Goal: Task Accomplishment & Management: Use online tool/utility

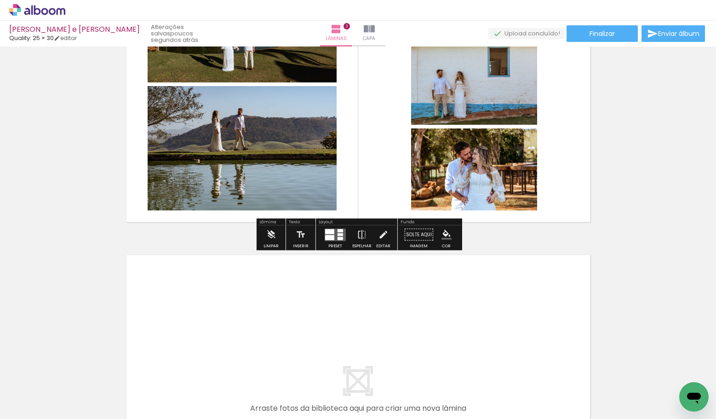
scroll to position [146, 0]
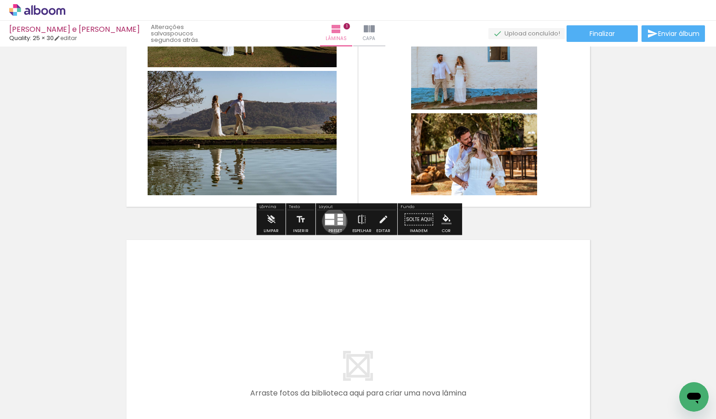
click at [333, 221] on quentale-layouter at bounding box center [335, 219] width 21 height 12
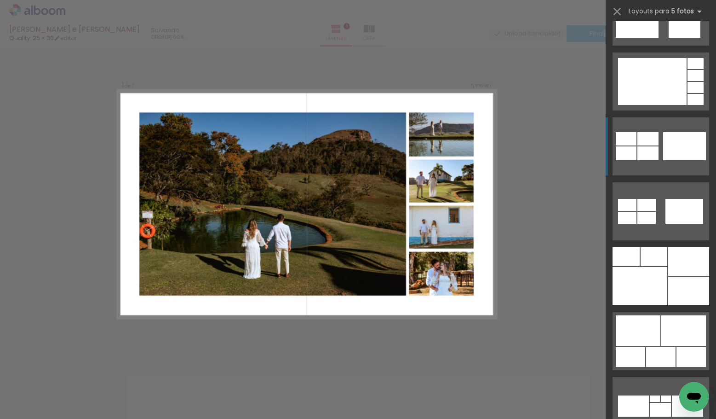
scroll to position [1023, 0]
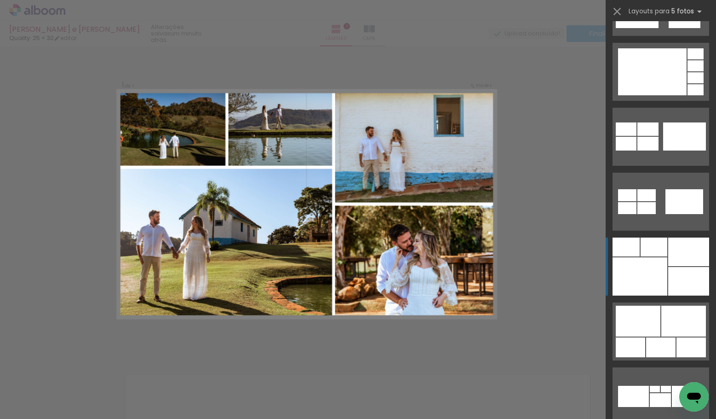
click at [660, 253] on div at bounding box center [654, 246] width 27 height 19
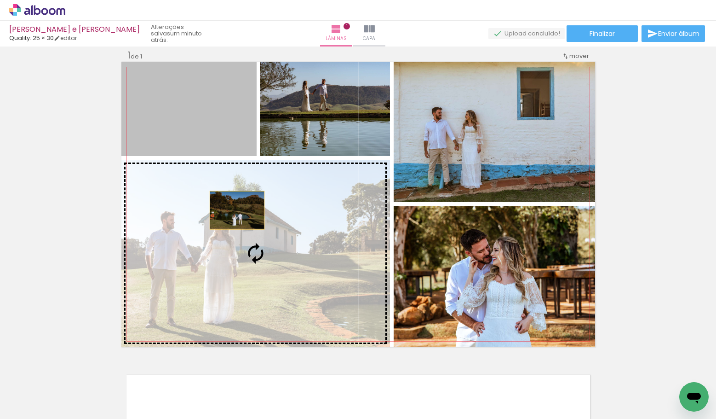
drag, startPoint x: 193, startPoint y: 121, endPoint x: 236, endPoint y: 210, distance: 99.2
click at [0, 0] on slot at bounding box center [0, 0] width 0 height 0
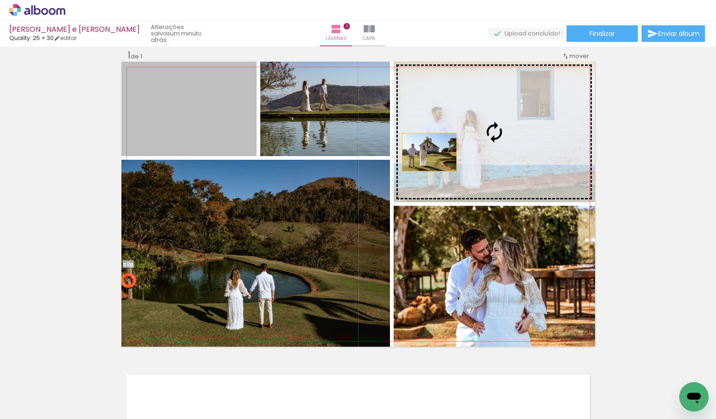
drag, startPoint x: 162, startPoint y: 104, endPoint x: 428, endPoint y: 150, distance: 269.9
click at [0, 0] on slot at bounding box center [0, 0] width 0 height 0
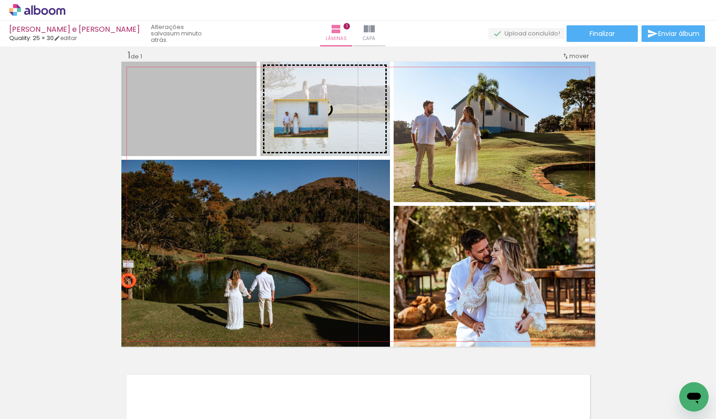
drag, startPoint x: 212, startPoint y: 122, endPoint x: 305, endPoint y: 118, distance: 93.4
click at [0, 0] on slot at bounding box center [0, 0] width 0 height 0
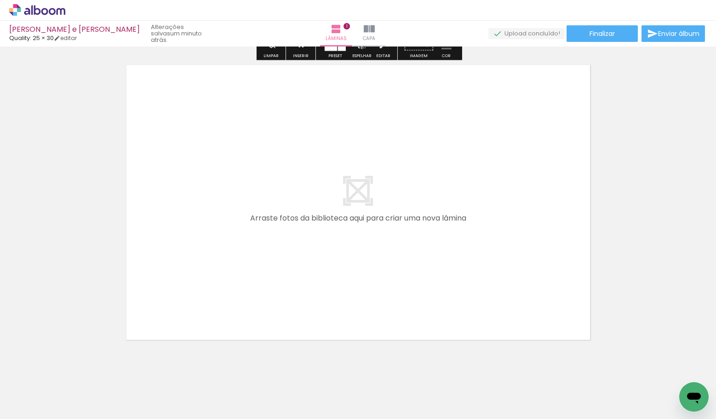
scroll to position [337, 0]
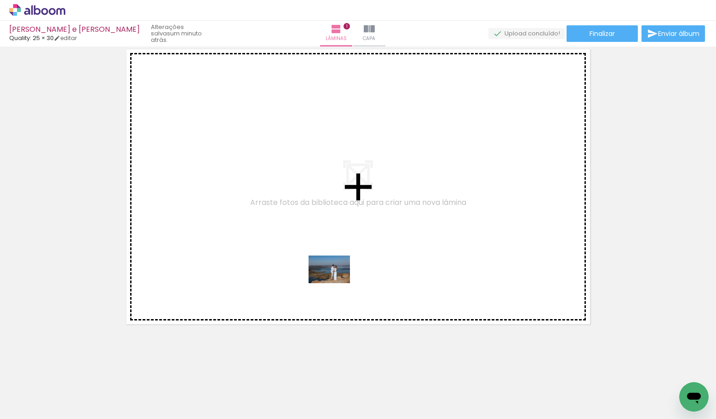
drag, startPoint x: 355, startPoint y: 390, endPoint x: 334, endPoint y: 282, distance: 109.1
click at [335, 282] on quentale-workspace at bounding box center [358, 209] width 716 height 419
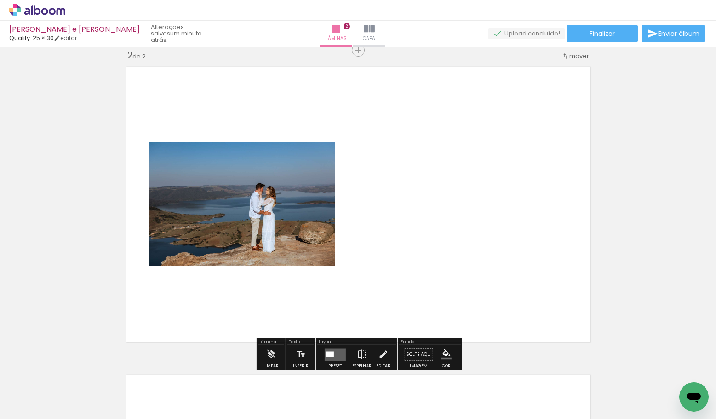
scroll to position [319, 0]
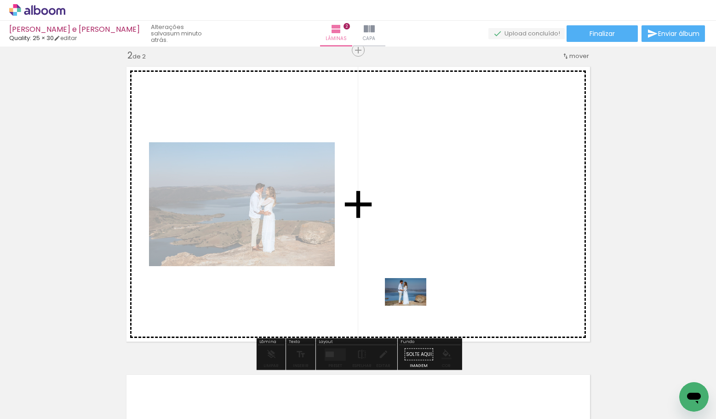
drag, startPoint x: 415, startPoint y: 396, endPoint x: 413, endPoint y: 305, distance: 91.1
click at [413, 305] on quentale-workspace at bounding box center [358, 209] width 716 height 419
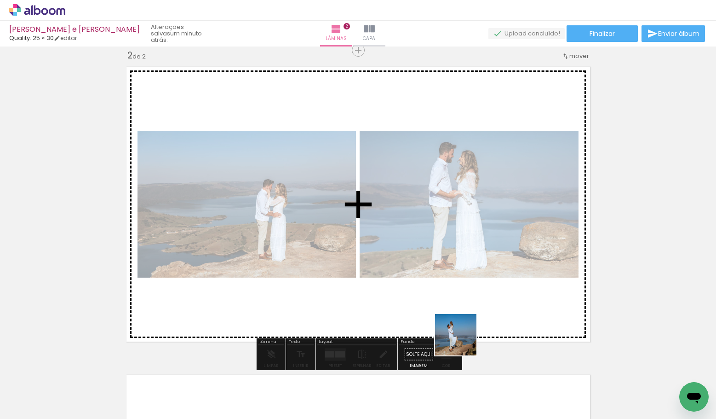
drag, startPoint x: 459, startPoint y: 387, endPoint x: 469, endPoint y: 293, distance: 94.0
click at [470, 293] on quentale-workspace at bounding box center [358, 209] width 716 height 419
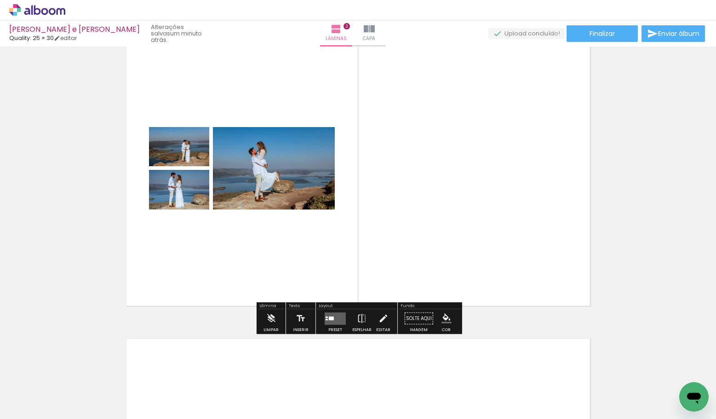
scroll to position [356, 0]
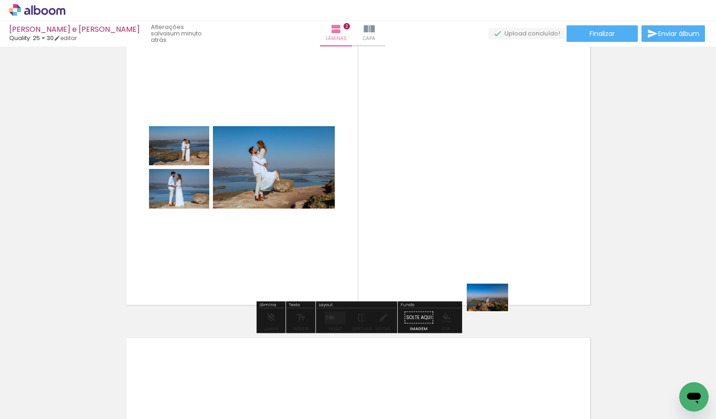
click at [493, 309] on quentale-workspace at bounding box center [358, 209] width 716 height 419
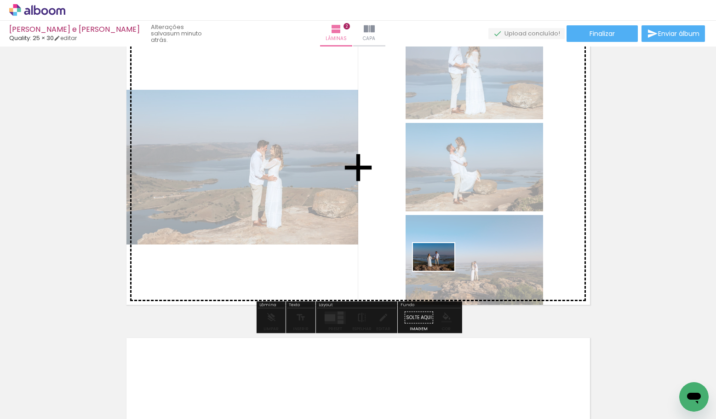
drag, startPoint x: 546, startPoint y: 382, endPoint x: 431, endPoint y: 261, distance: 166.9
click at [431, 261] on quentale-workspace at bounding box center [358, 209] width 716 height 419
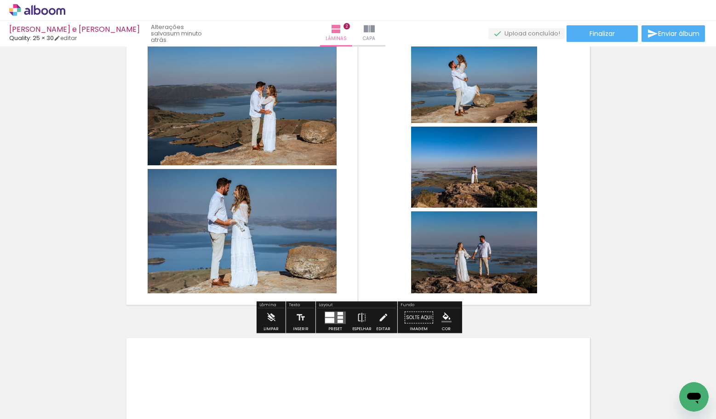
click at [325, 308] on div at bounding box center [335, 317] width 25 height 18
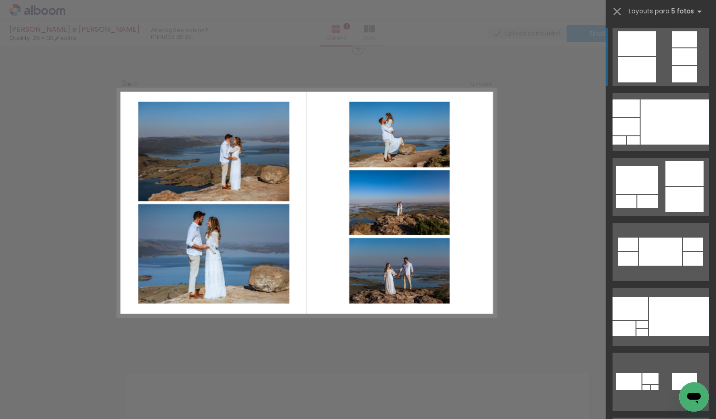
scroll to position [319, 0]
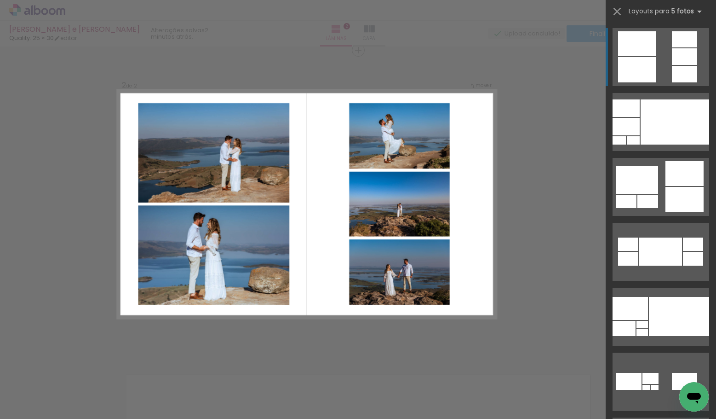
click at [633, 74] on div at bounding box center [637, 69] width 38 height 25
click at [635, 60] on div at bounding box center [637, 69] width 38 height 25
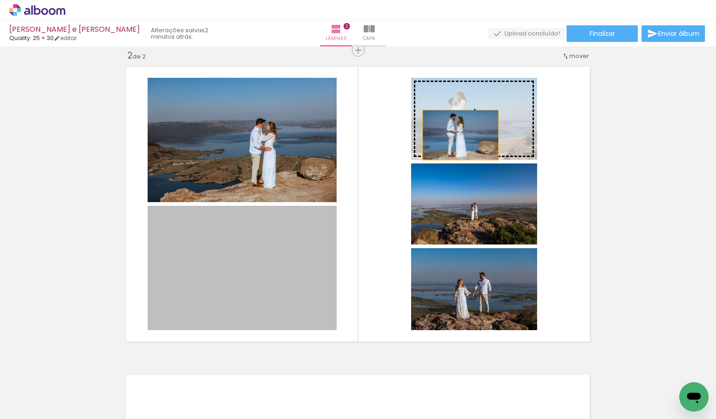
drag, startPoint x: 249, startPoint y: 262, endPoint x: 459, endPoint y: 133, distance: 246.1
click at [0, 0] on slot at bounding box center [0, 0] width 0 height 0
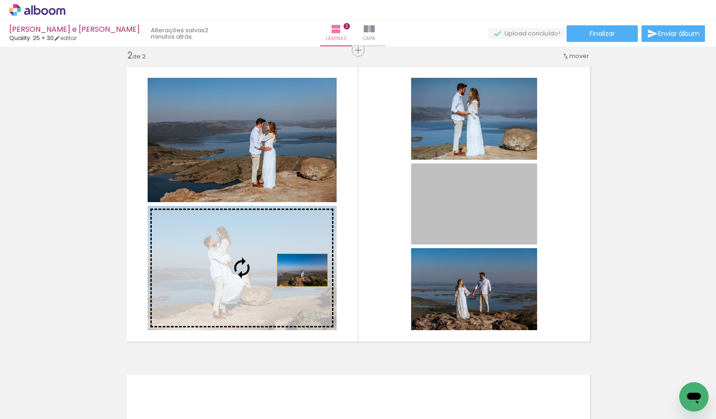
drag, startPoint x: 448, startPoint y: 217, endPoint x: 279, endPoint y: 276, distance: 178.8
click at [0, 0] on slot at bounding box center [0, 0] width 0 height 0
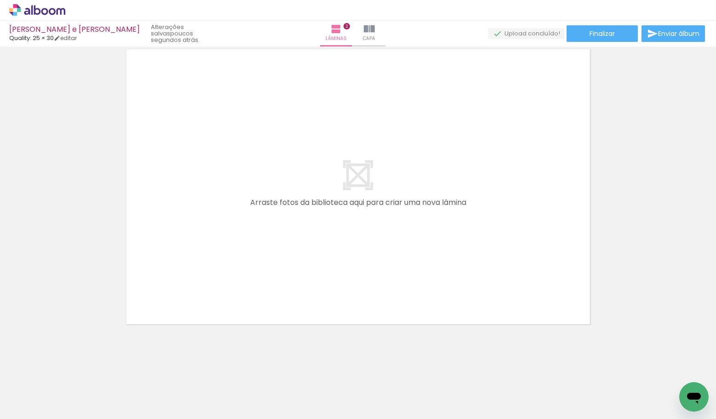
scroll to position [0, 466]
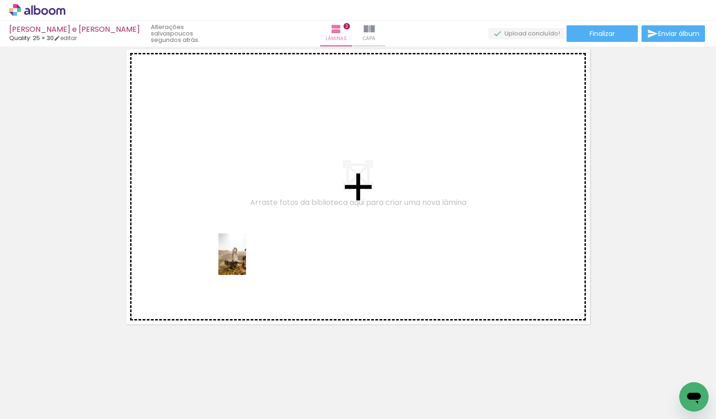
drag, startPoint x: 146, startPoint y: 390, endPoint x: 246, endPoint y: 261, distance: 163.0
click at [246, 261] on quentale-workspace at bounding box center [358, 209] width 716 height 419
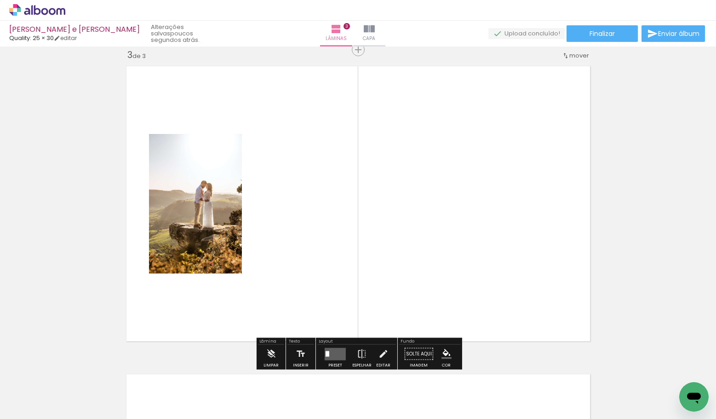
scroll to position [627, 0]
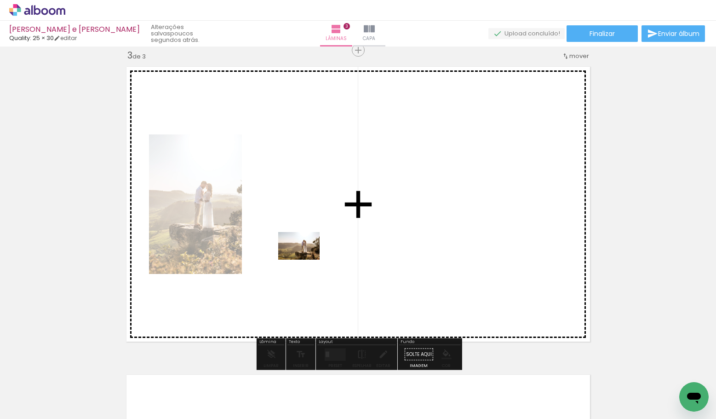
drag, startPoint x: 191, startPoint y: 384, endPoint x: 305, endPoint y: 259, distance: 169.3
click at [305, 259] on quentale-workspace at bounding box center [358, 209] width 716 height 419
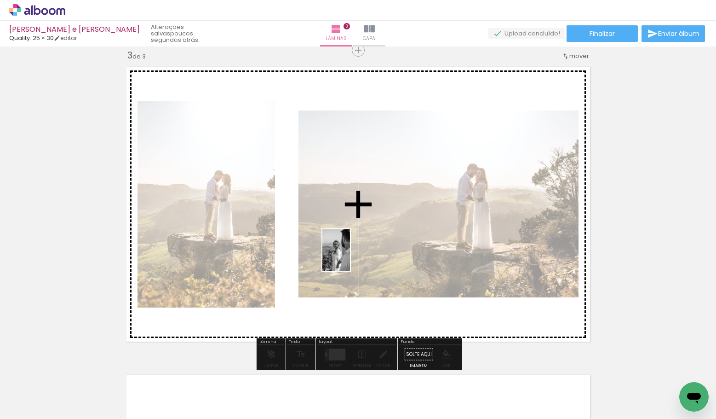
drag, startPoint x: 249, startPoint y: 379, endPoint x: 348, endPoint y: 257, distance: 156.6
click at [349, 257] on quentale-workspace at bounding box center [358, 209] width 716 height 419
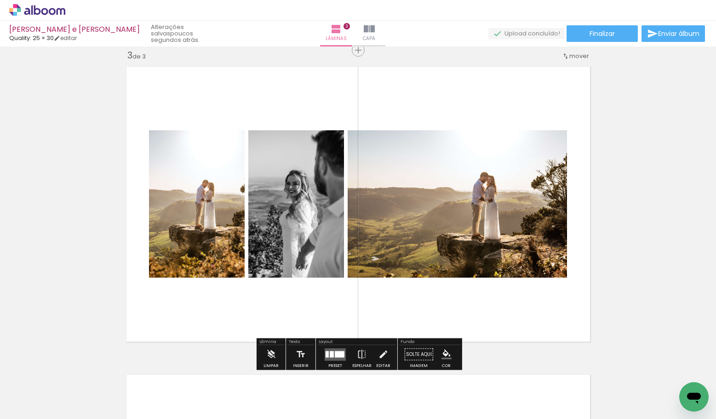
scroll to position [0, 656]
click at [329, 350] on quentale-layouter at bounding box center [335, 354] width 21 height 12
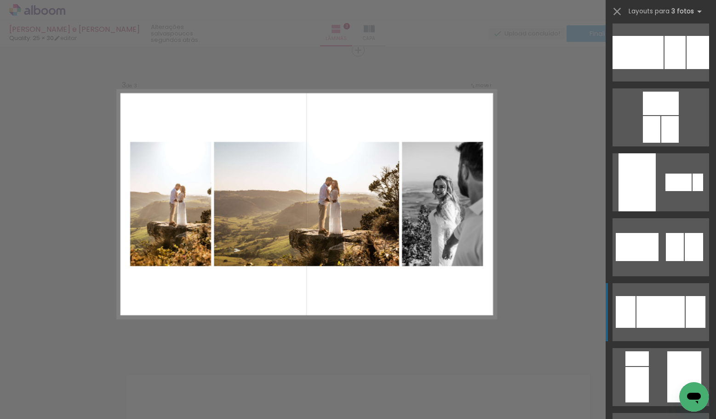
scroll to position [70, 0]
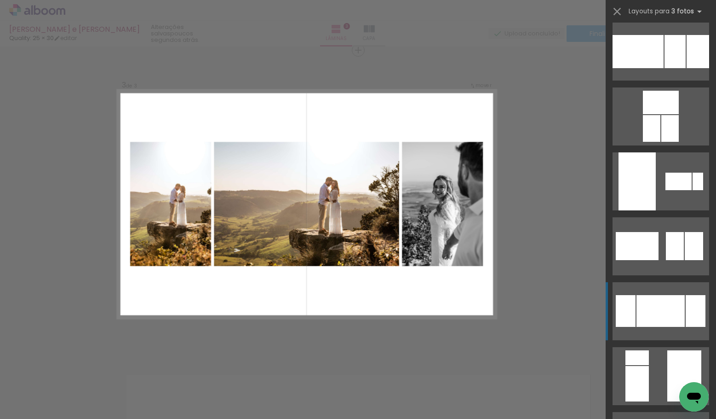
click at [668, 316] on div at bounding box center [661, 311] width 48 height 32
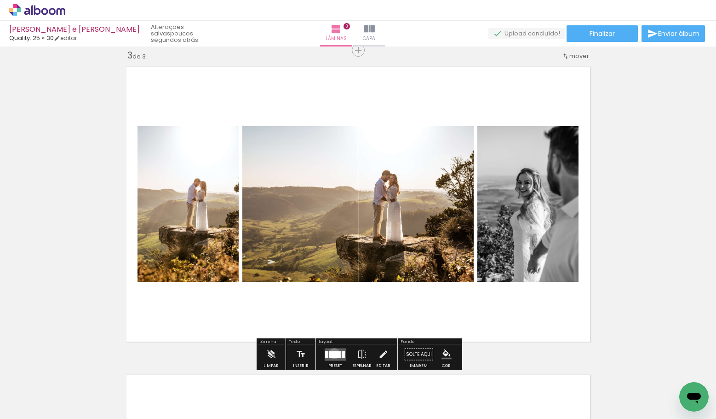
click at [332, 353] on div at bounding box center [334, 353] width 11 height 7
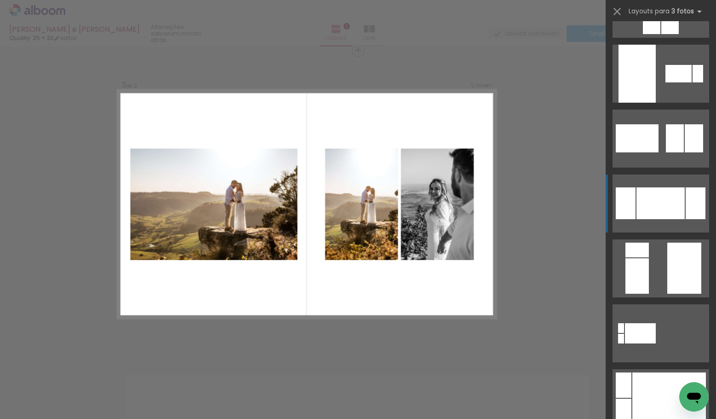
scroll to position [180, 0]
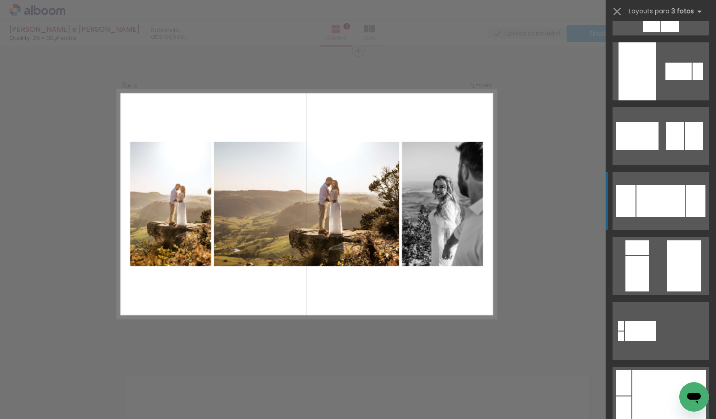
click at [367, 280] on quentale-layouter at bounding box center [306, 204] width 379 height 228
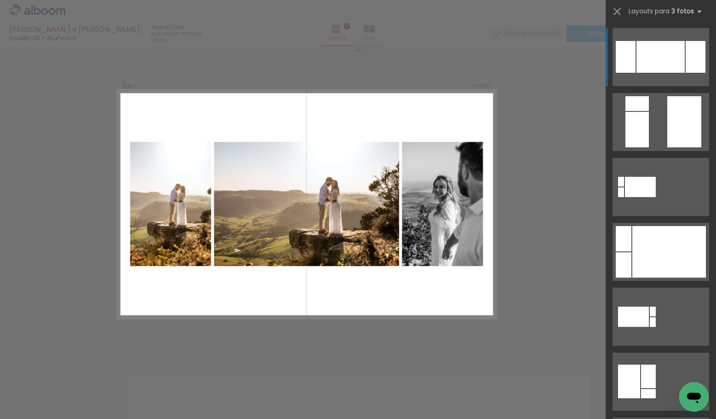
click at [318, 392] on div at bounding box center [312, 388] width 30 height 46
click at [546, 262] on div "Confirmar Cancelar" at bounding box center [358, 46] width 716 height 1253
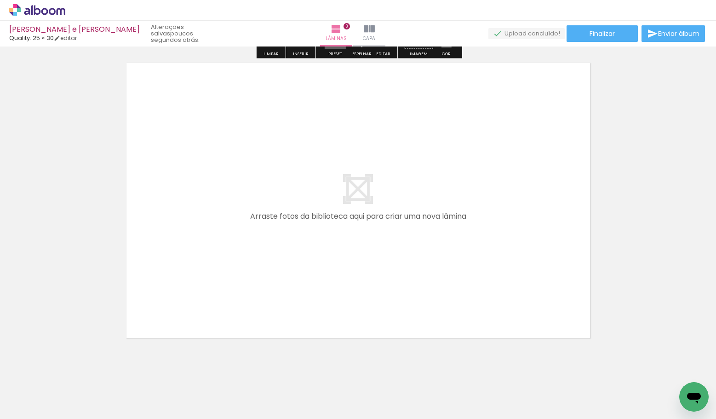
scroll to position [941, 0]
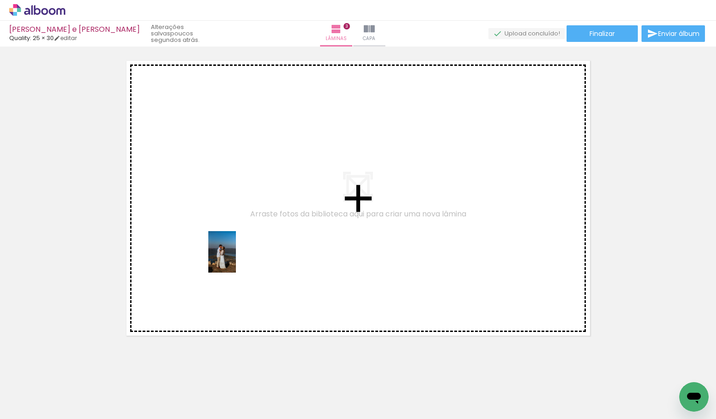
drag, startPoint x: 106, startPoint y: 399, endPoint x: 239, endPoint y: 256, distance: 194.6
click at [239, 256] on quentale-workspace at bounding box center [358, 209] width 716 height 419
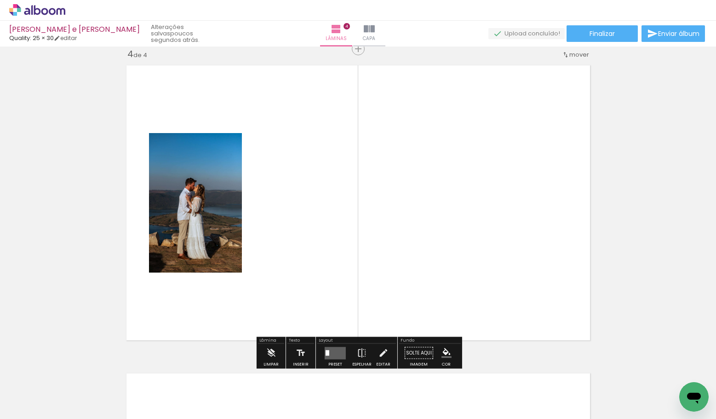
scroll to position [935, 0]
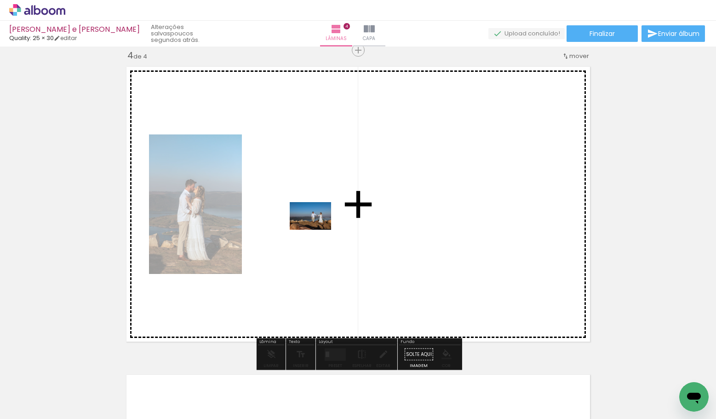
click at [317, 230] on quentale-workspace at bounding box center [358, 209] width 716 height 419
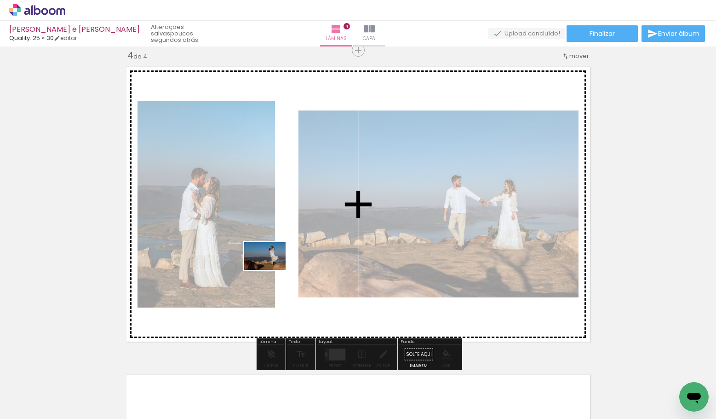
drag, startPoint x: 228, startPoint y: 383, endPoint x: 273, endPoint y: 268, distance: 123.8
click at [273, 268] on quentale-workspace at bounding box center [358, 209] width 716 height 419
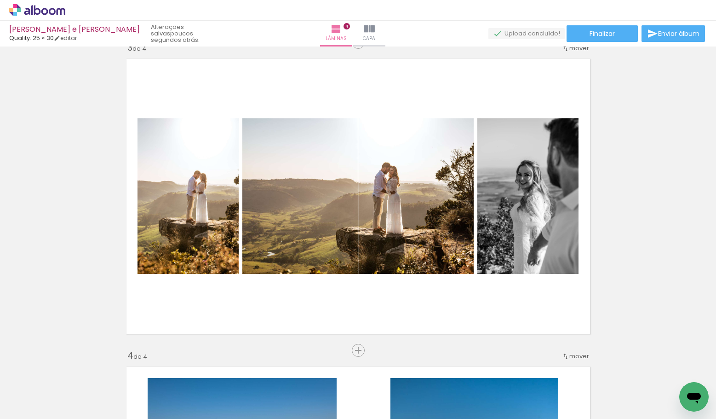
scroll to position [631, 0]
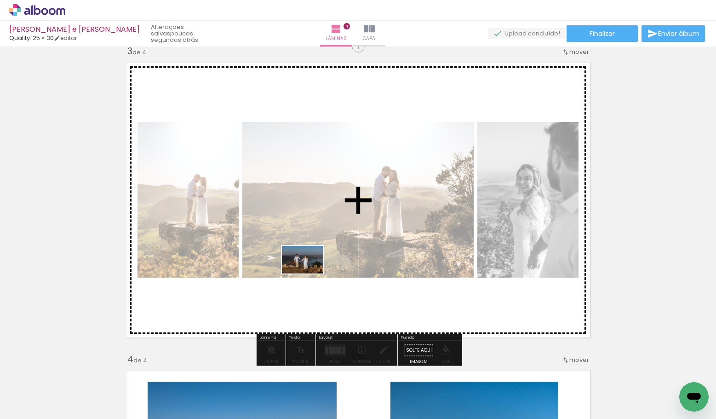
drag, startPoint x: 262, startPoint y: 388, endPoint x: 316, endPoint y: 257, distance: 141.4
click at [316, 257] on quentale-workspace at bounding box center [358, 209] width 716 height 419
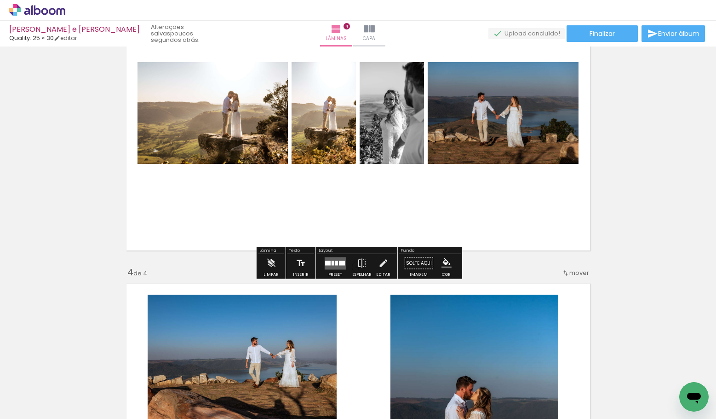
scroll to position [719, 0]
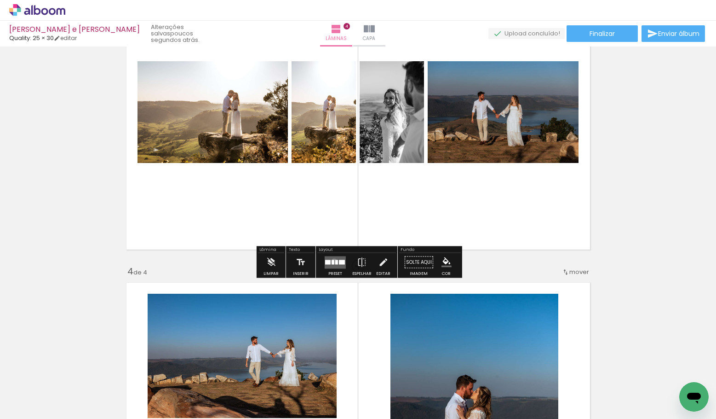
click at [332, 261] on div at bounding box center [333, 261] width 3 height 5
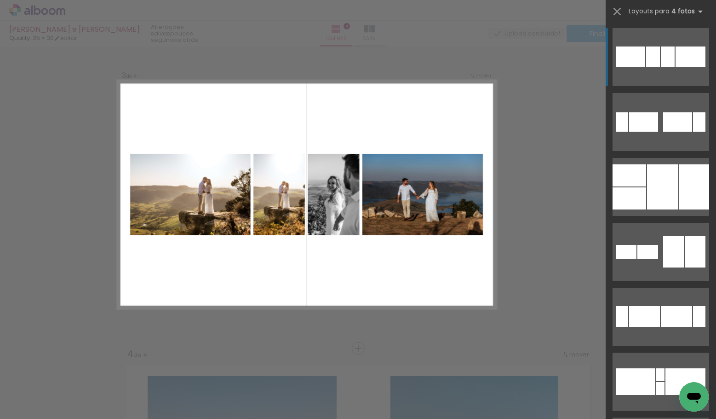
scroll to position [627, 0]
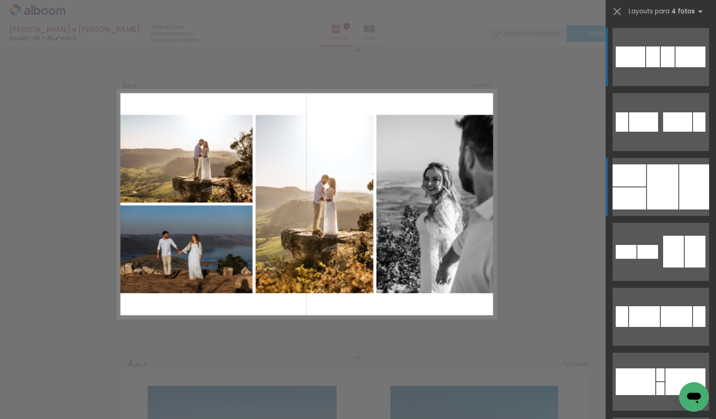
click at [672, 174] on div at bounding box center [662, 186] width 31 height 45
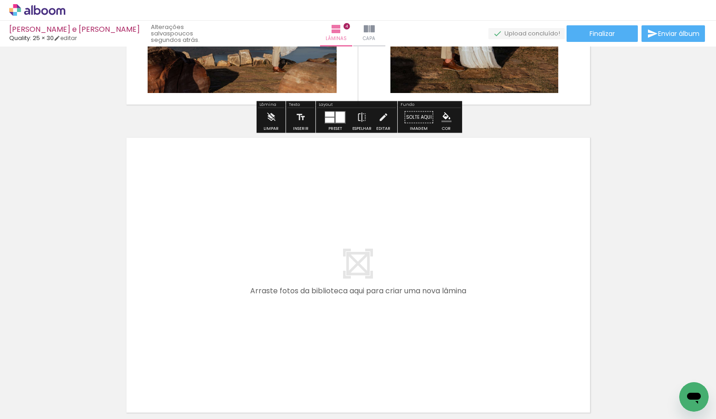
scroll to position [1260, 0]
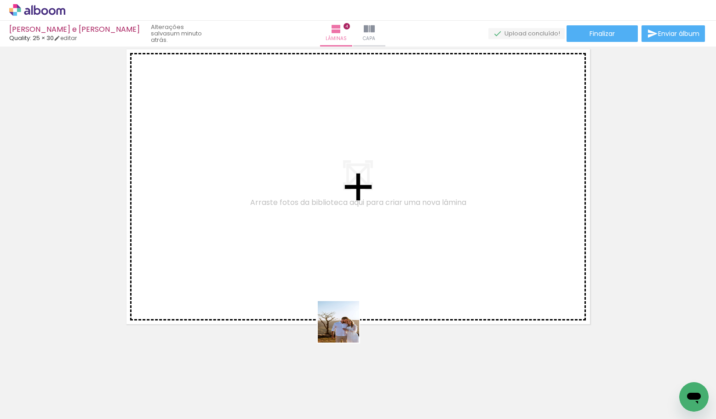
drag, startPoint x: 319, startPoint y: 394, endPoint x: 391, endPoint y: 265, distance: 147.9
click at [391, 265] on quentale-workspace at bounding box center [358, 209] width 716 height 419
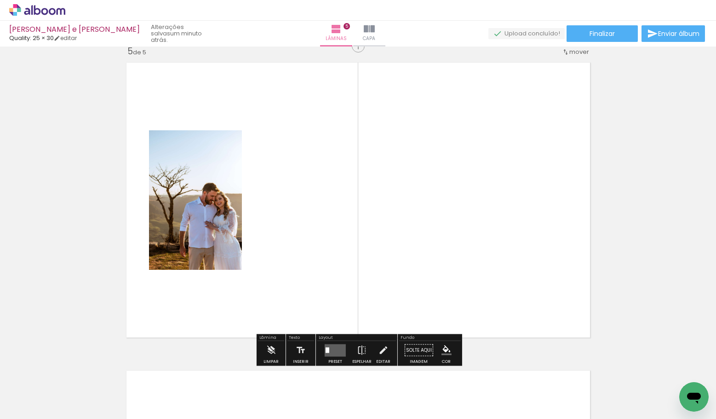
scroll to position [1242, 0]
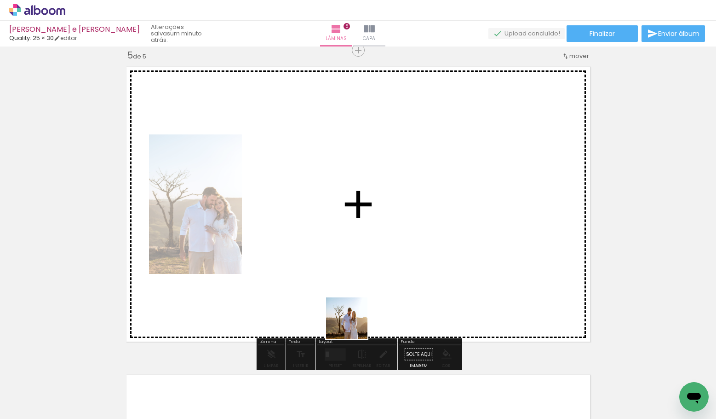
click at [326, 245] on quentale-workspace at bounding box center [358, 209] width 716 height 419
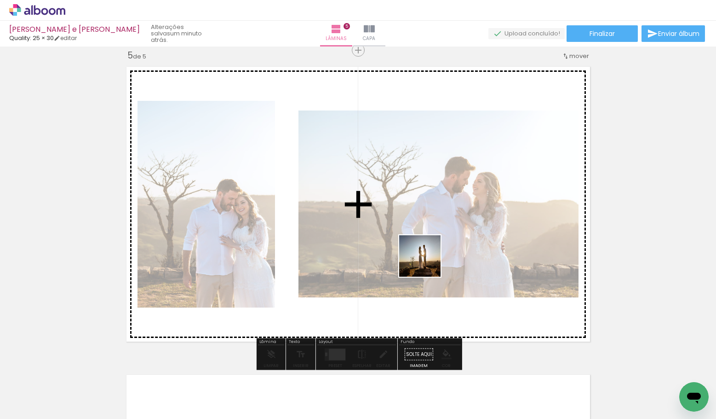
drag, startPoint x: 427, startPoint y: 390, endPoint x: 427, endPoint y: 247, distance: 143.0
click at [427, 247] on quentale-workspace at bounding box center [358, 209] width 716 height 419
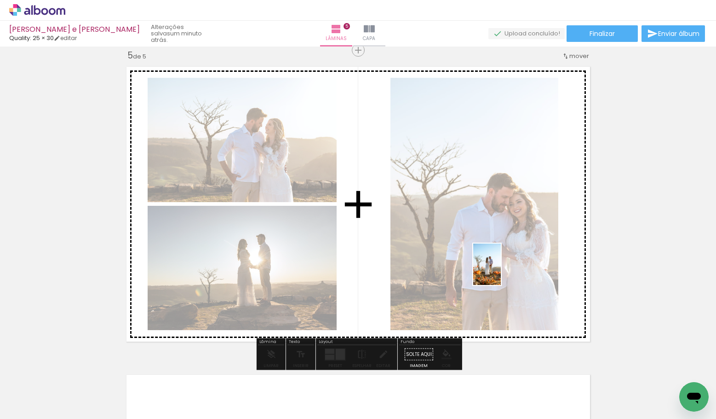
drag, startPoint x: 523, startPoint y: 387, endPoint x: 496, endPoint y: 265, distance: 124.9
click at [497, 266] on quentale-workspace at bounding box center [358, 209] width 716 height 419
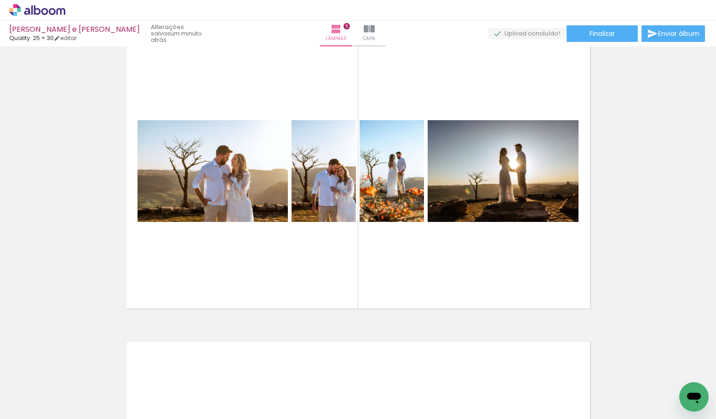
scroll to position [1278, 0]
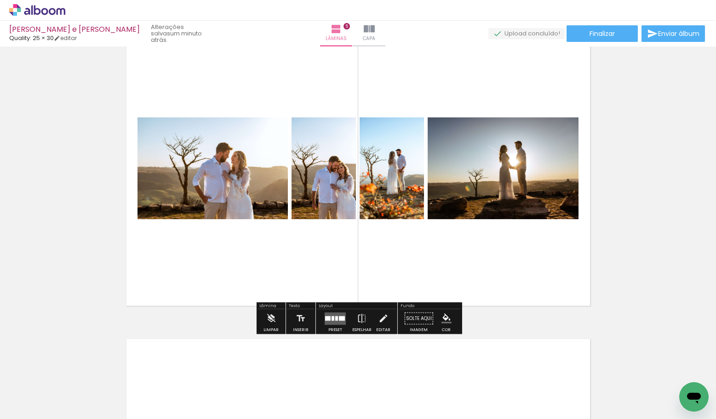
click at [335, 317] on div at bounding box center [336, 318] width 3 height 5
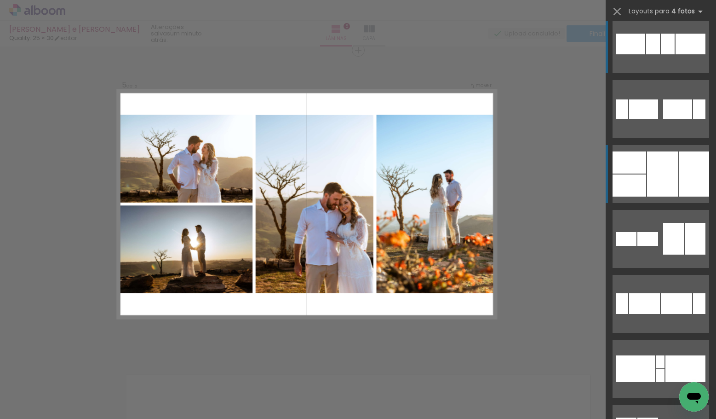
scroll to position [13, 0]
click at [629, 193] on div at bounding box center [630, 185] width 34 height 22
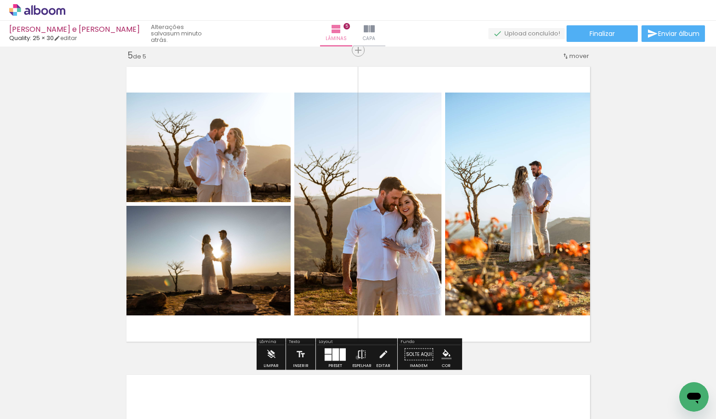
click at [357, 357] on iron-icon at bounding box center [362, 354] width 10 height 18
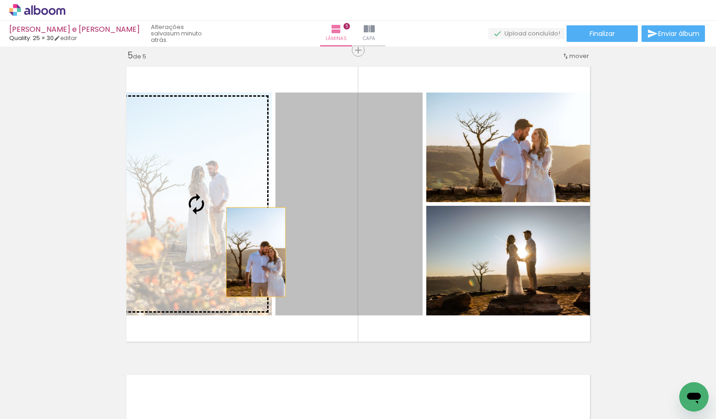
drag, startPoint x: 383, startPoint y: 253, endPoint x: 236, endPoint y: 251, distance: 146.7
click at [0, 0] on slot at bounding box center [0, 0] width 0 height 0
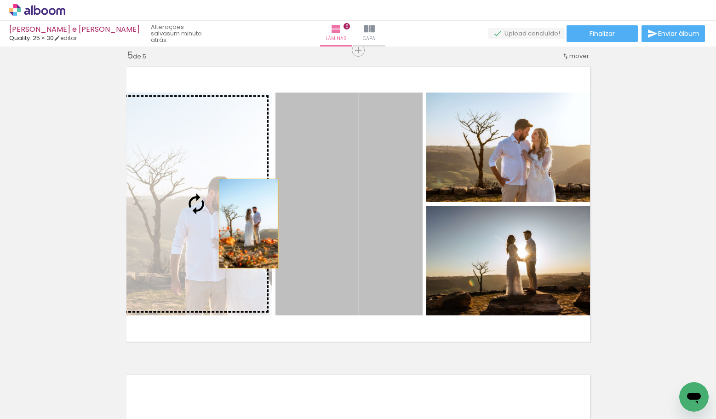
drag, startPoint x: 313, startPoint y: 221, endPoint x: 243, endPoint y: 224, distance: 70.4
click at [0, 0] on slot at bounding box center [0, 0] width 0 height 0
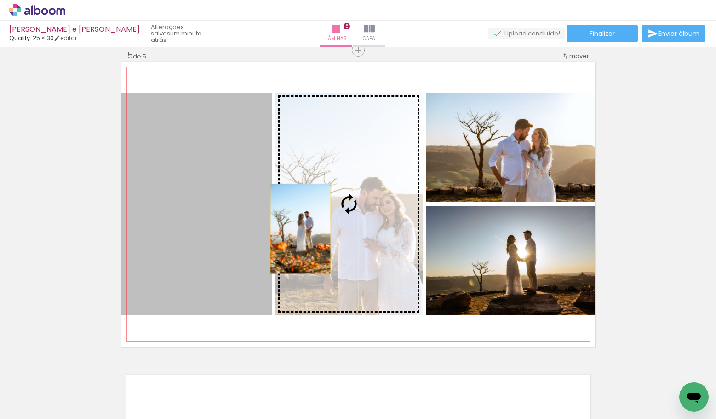
drag, startPoint x: 225, startPoint y: 228, endPoint x: 300, endPoint y: 229, distance: 75.0
click at [0, 0] on slot at bounding box center [0, 0] width 0 height 0
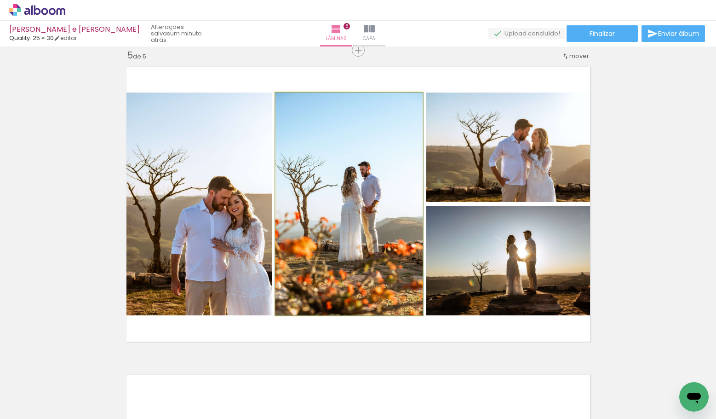
click at [340, 200] on quentale-photo at bounding box center [349, 203] width 147 height 223
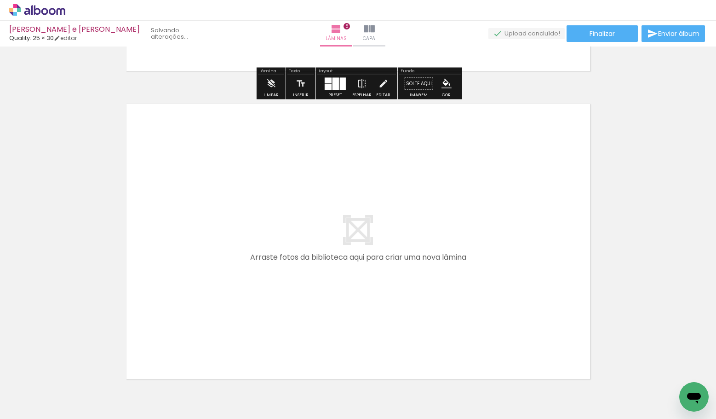
scroll to position [1567, 0]
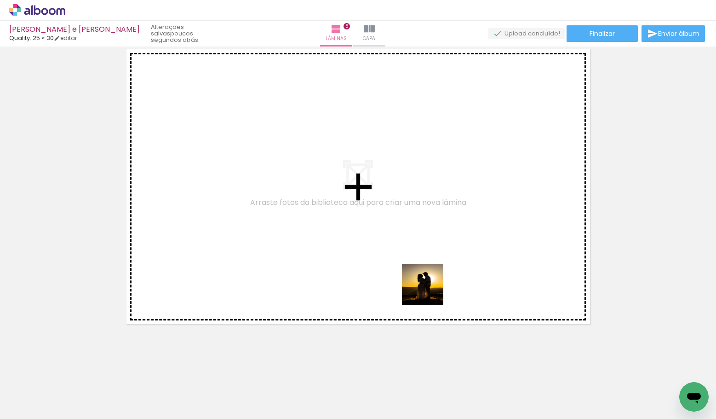
drag, startPoint x: 469, startPoint y: 401, endPoint x: 419, endPoint y: 266, distance: 143.6
click at [419, 266] on quentale-workspace at bounding box center [358, 209] width 716 height 419
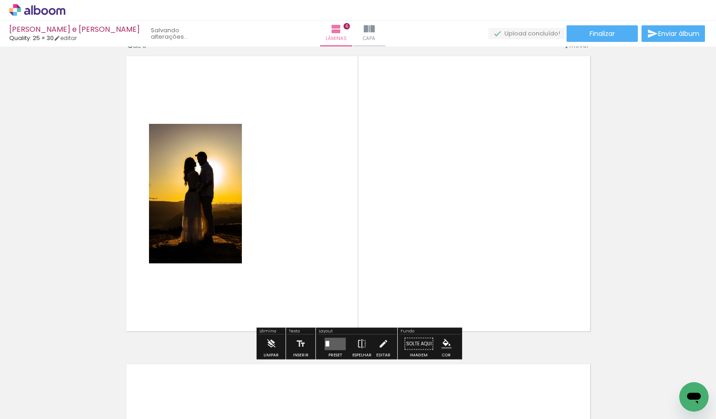
scroll to position [1550, 0]
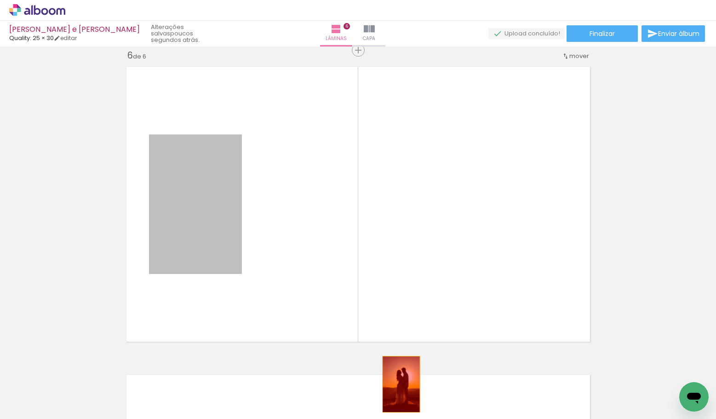
drag, startPoint x: 203, startPoint y: 226, endPoint x: 402, endPoint y: 386, distance: 255.4
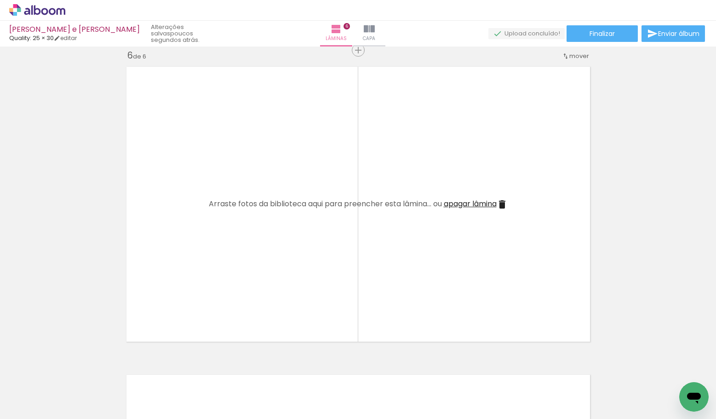
scroll to position [0, 992]
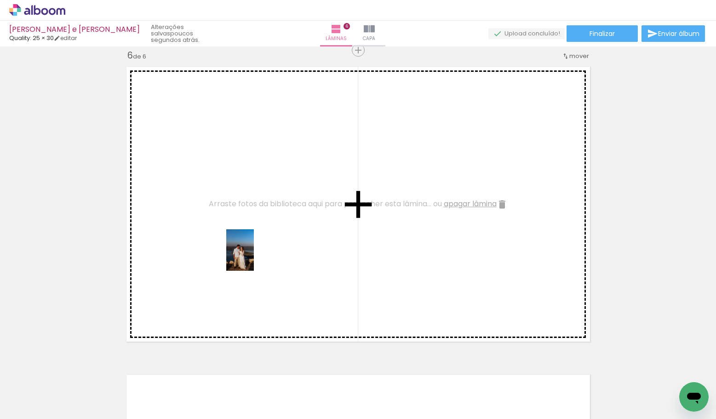
drag, startPoint x: 235, startPoint y: 389, endPoint x: 254, endPoint y: 256, distance: 134.2
click at [254, 255] on quentale-workspace at bounding box center [358, 209] width 716 height 419
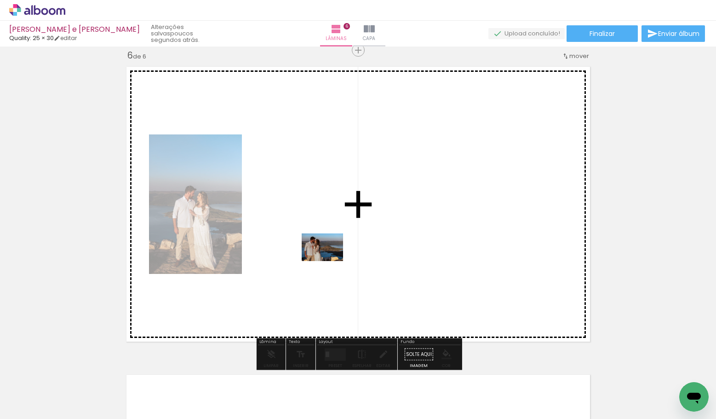
drag, startPoint x: 290, startPoint y: 394, endPoint x: 330, endPoint y: 257, distance: 142.9
click at [330, 257] on quentale-workspace at bounding box center [358, 209] width 716 height 419
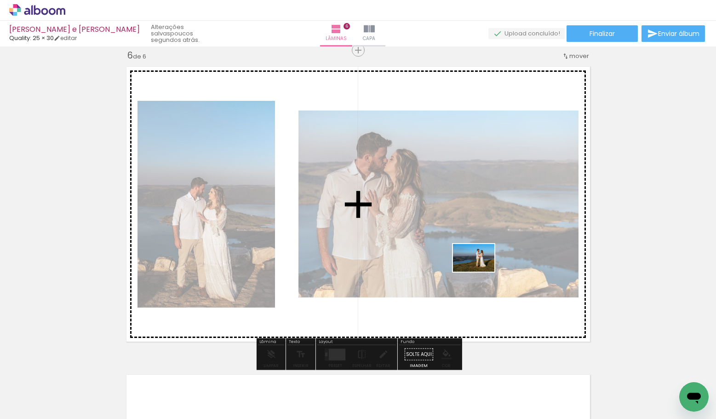
drag, startPoint x: 500, startPoint y: 392, endPoint x: 478, endPoint y: 263, distance: 130.7
click at [478, 263] on quentale-workspace at bounding box center [358, 209] width 716 height 419
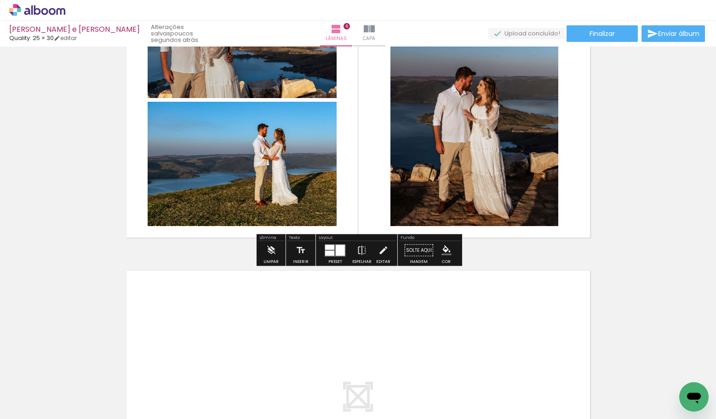
scroll to position [1657, 0]
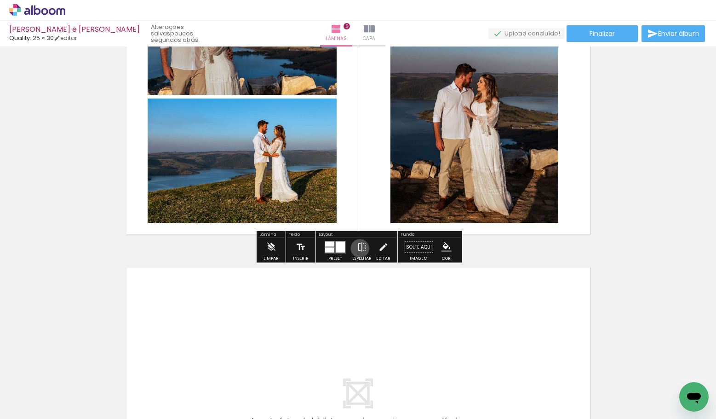
click at [358, 248] on iron-icon at bounding box center [362, 247] width 10 height 18
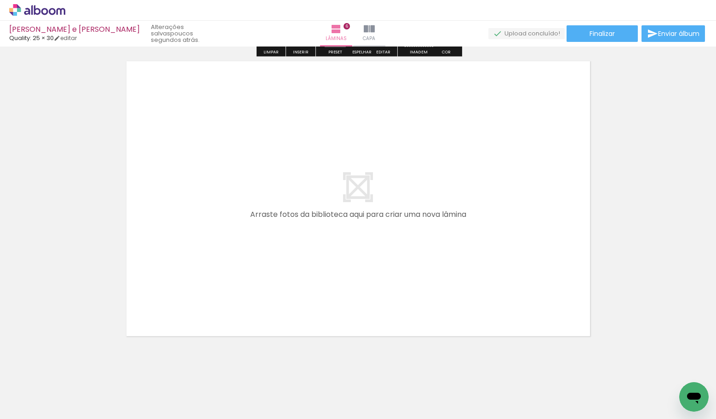
scroll to position [1875, 0]
